Goal: Find specific fact: Find specific fact

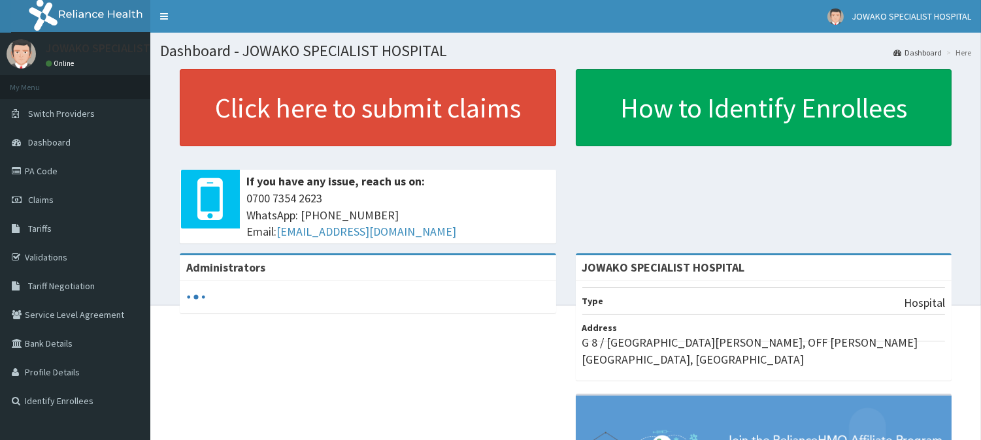
click at [50, 171] on link "PA Code" at bounding box center [75, 171] width 150 height 29
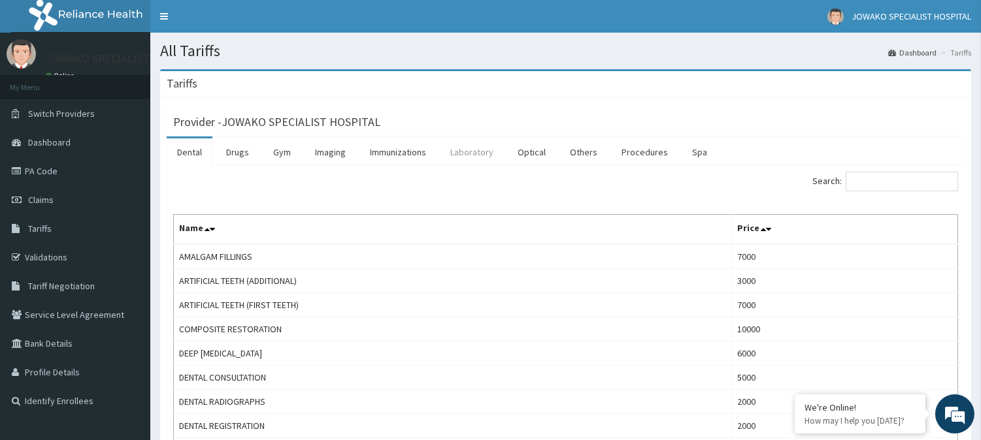
click at [461, 157] on link "Laboratory" at bounding box center [472, 151] width 64 height 27
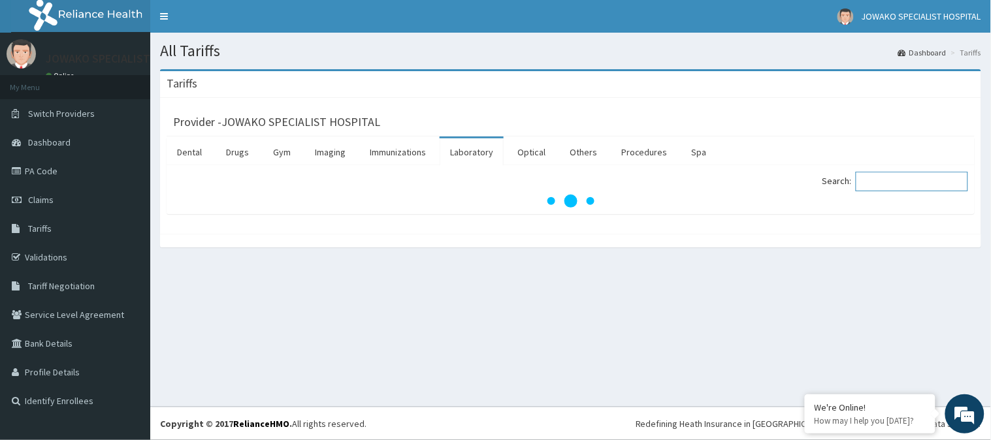
click at [913, 183] on input "Search:" at bounding box center [912, 182] width 112 height 20
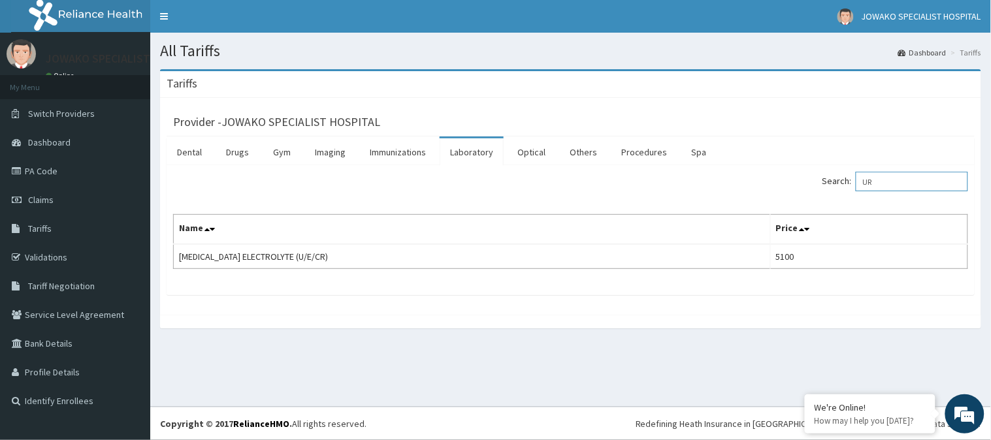
type input "U"
type input "C"
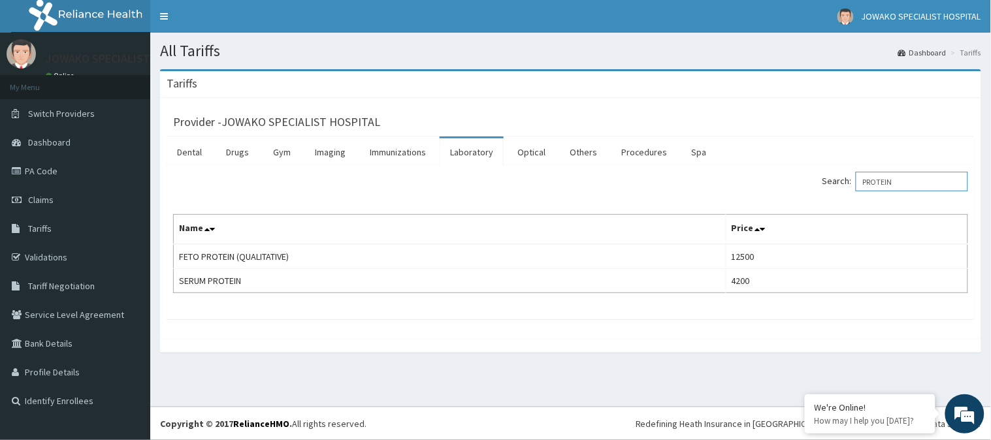
type input "PROTEIN"
